Goal: Information Seeking & Learning: Learn about a topic

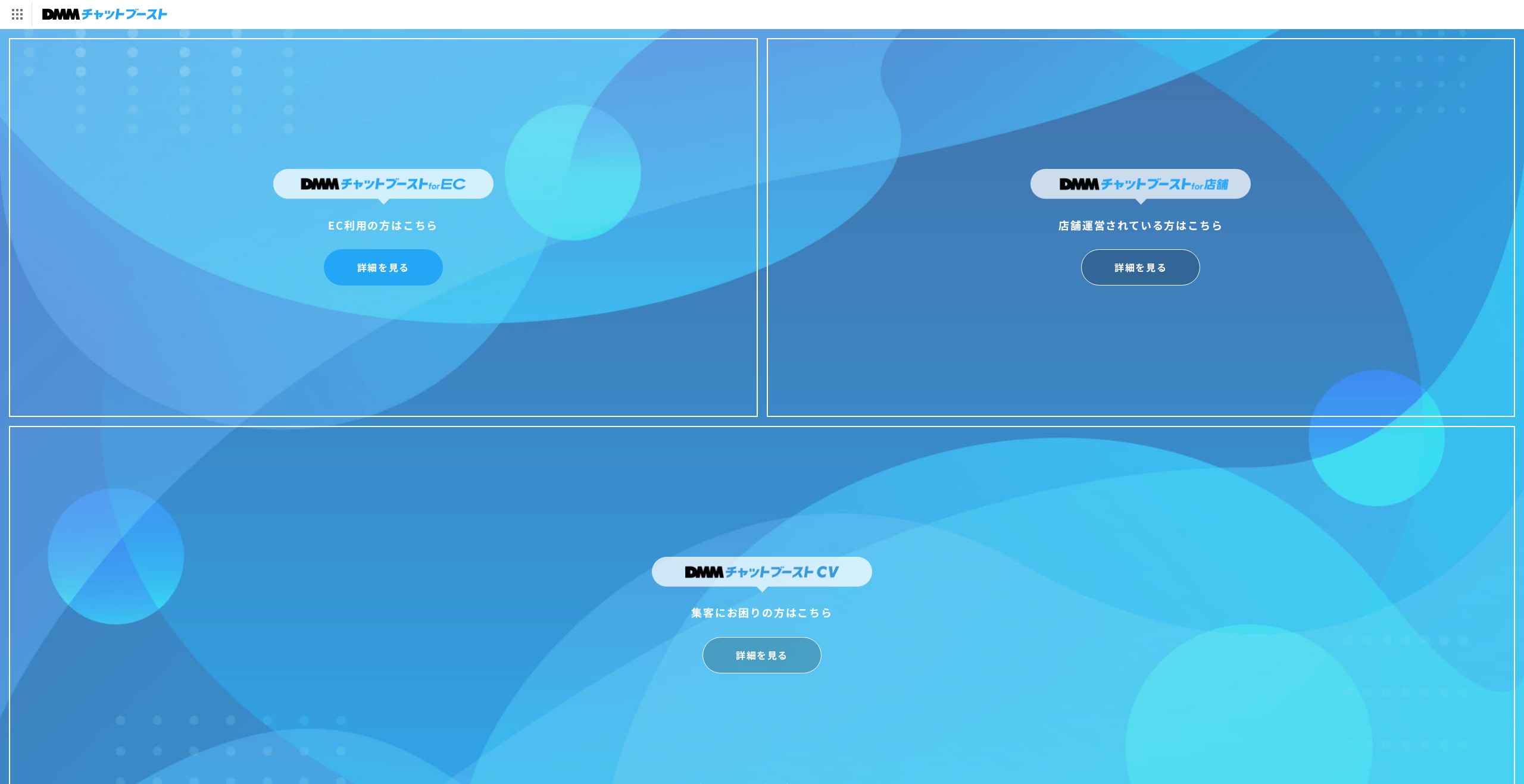
click at [404, 271] on link "詳細を見る" at bounding box center [383, 268] width 119 height 36
click at [1148, 269] on link "詳細を見る" at bounding box center [1140, 268] width 119 height 36
click at [792, 666] on link "詳細を見る" at bounding box center [761, 655] width 119 height 36
